Goal: Navigation & Orientation: Find specific page/section

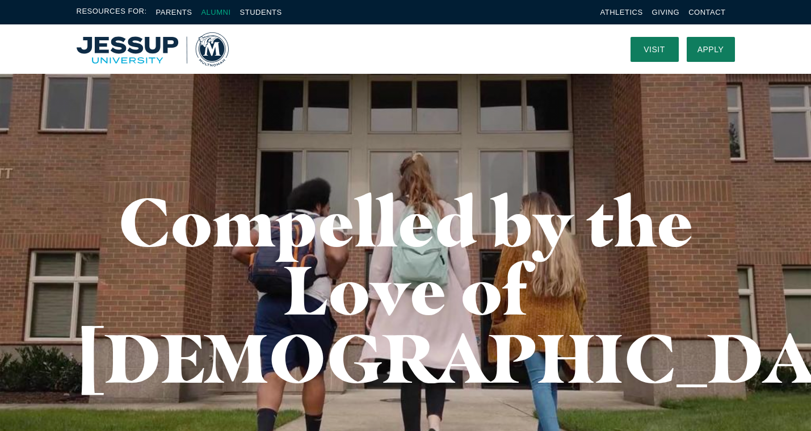
click at [212, 12] on link "Alumni" at bounding box center [216, 12] width 30 height 9
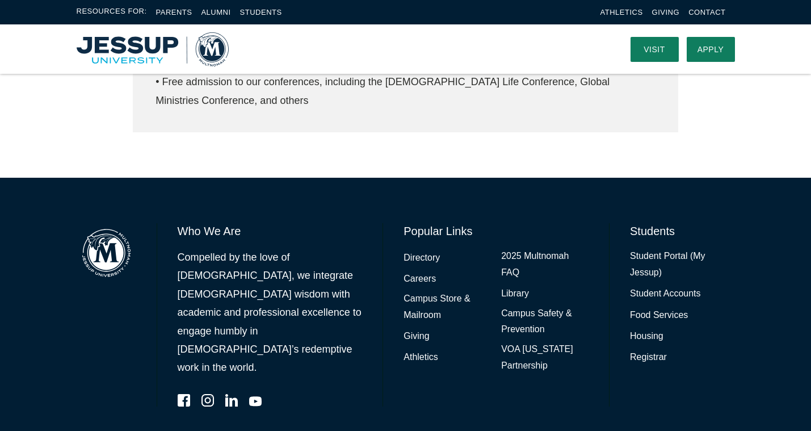
scroll to position [632, 0]
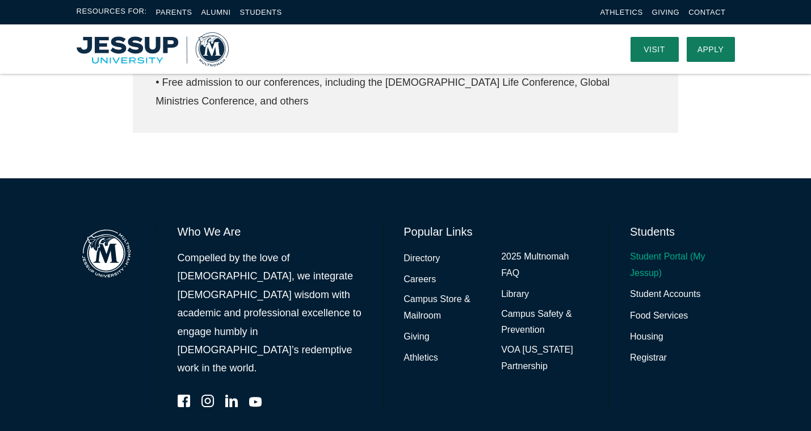
click at [668, 249] on link "Student Portal (My Jessup)" at bounding box center [682, 265] width 104 height 33
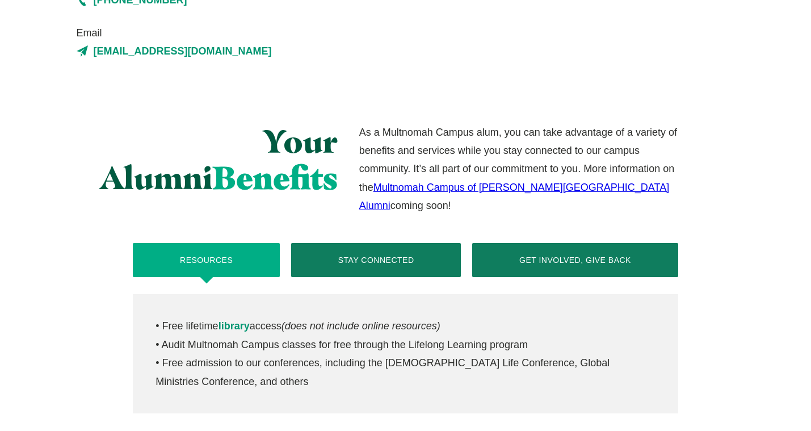
scroll to position [353, 0]
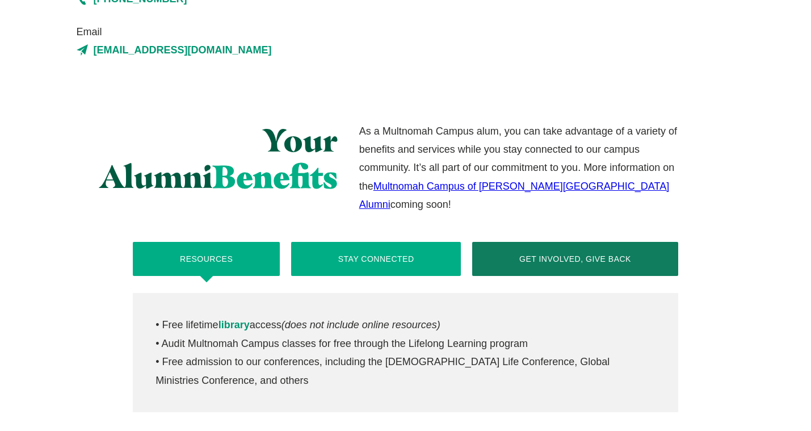
click at [371, 247] on button "Stay Connected" at bounding box center [376, 259] width 170 height 34
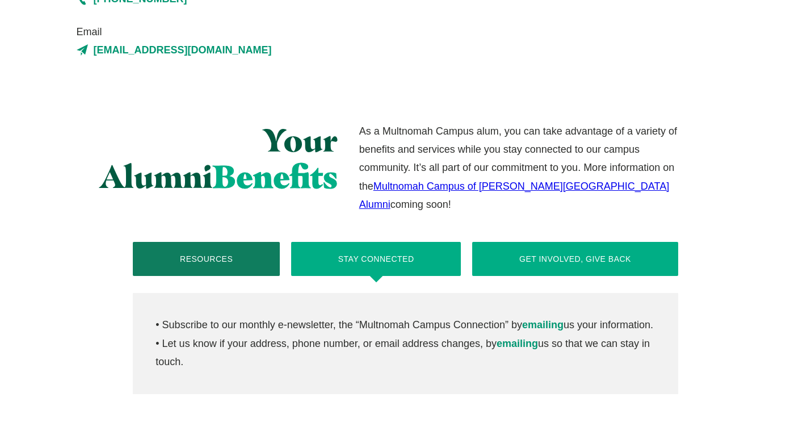
click at [532, 242] on button "Get Involved, Give Back" at bounding box center [574, 259] width 205 height 34
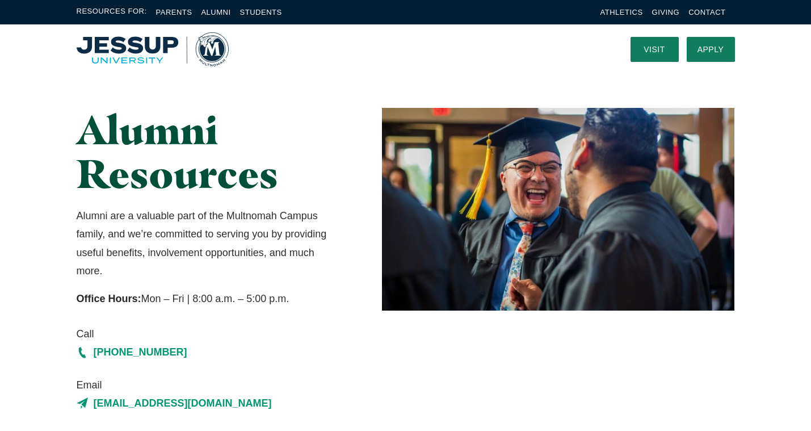
scroll to position [0, 0]
click at [127, 48] on img "Home" at bounding box center [153, 49] width 152 height 34
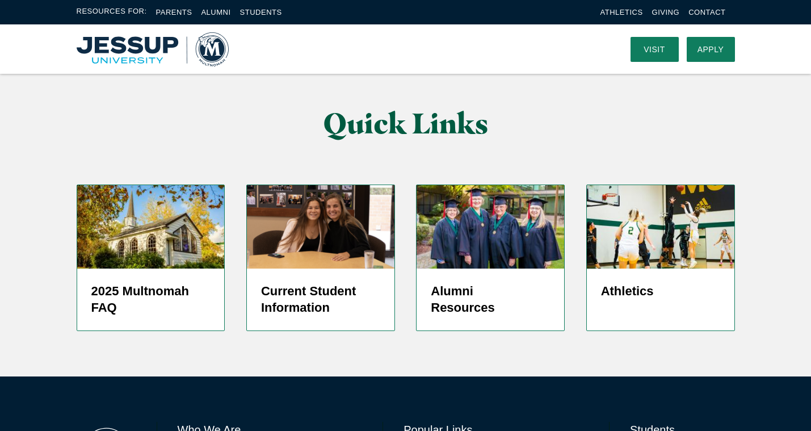
scroll to position [2767, 0]
